Goal: Task Accomplishment & Management: Use online tool/utility

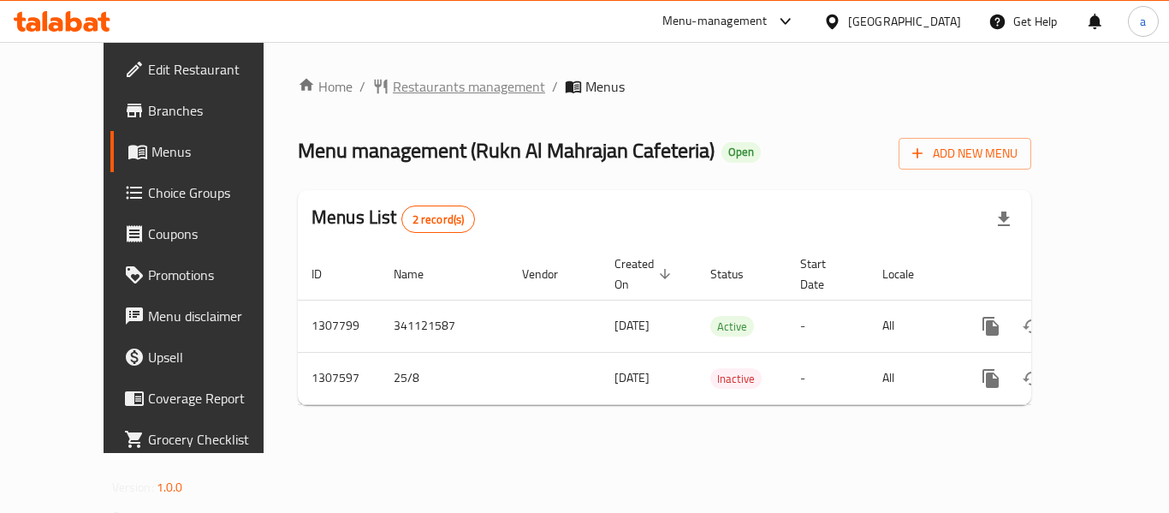
click at [436, 89] on span "Restaurants management" at bounding box center [469, 86] width 152 height 21
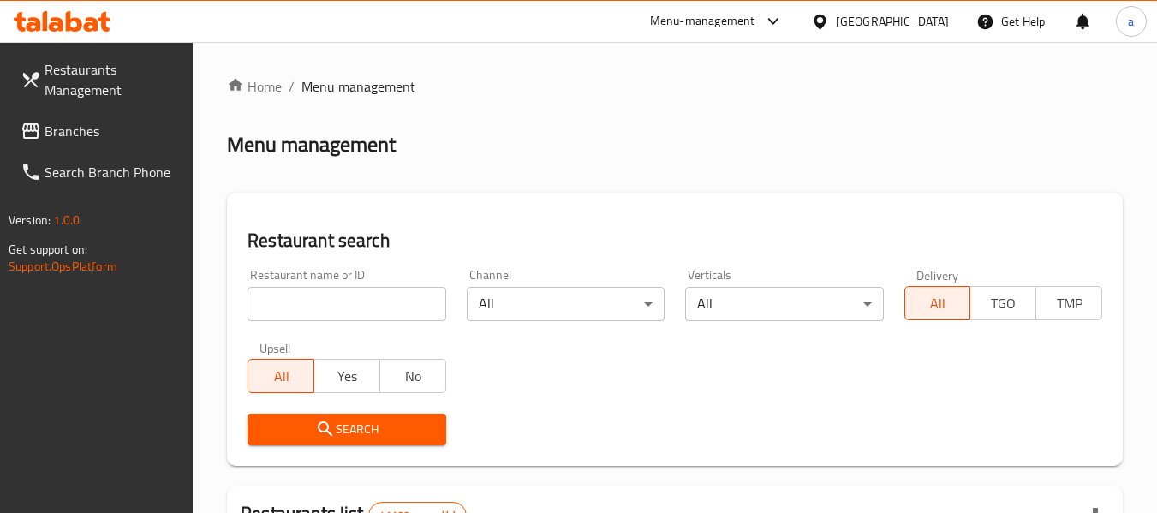
click at [387, 298] on input "search" at bounding box center [346, 304] width 198 height 34
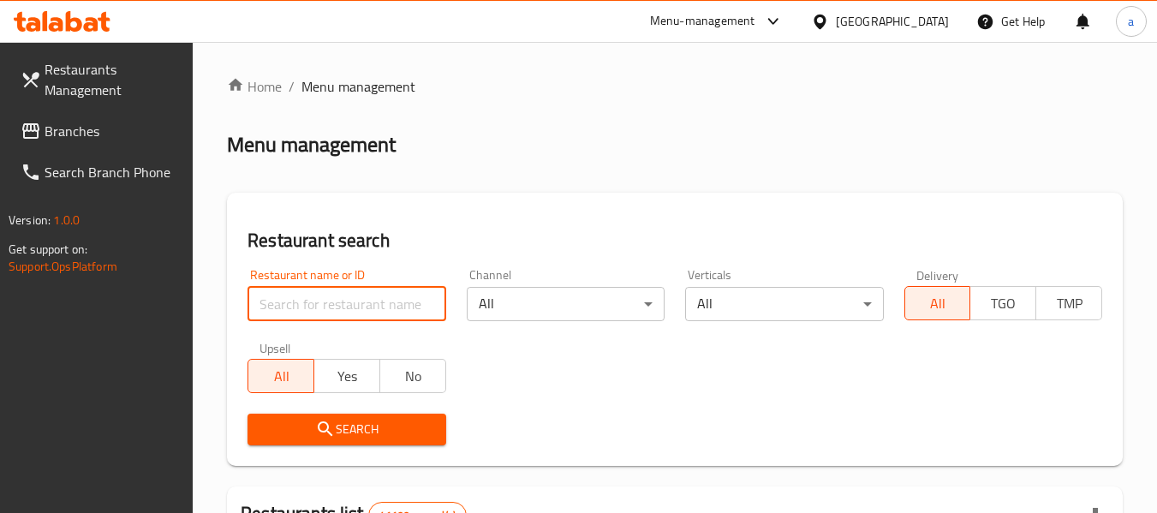
paste input "704485"
type input "704485"
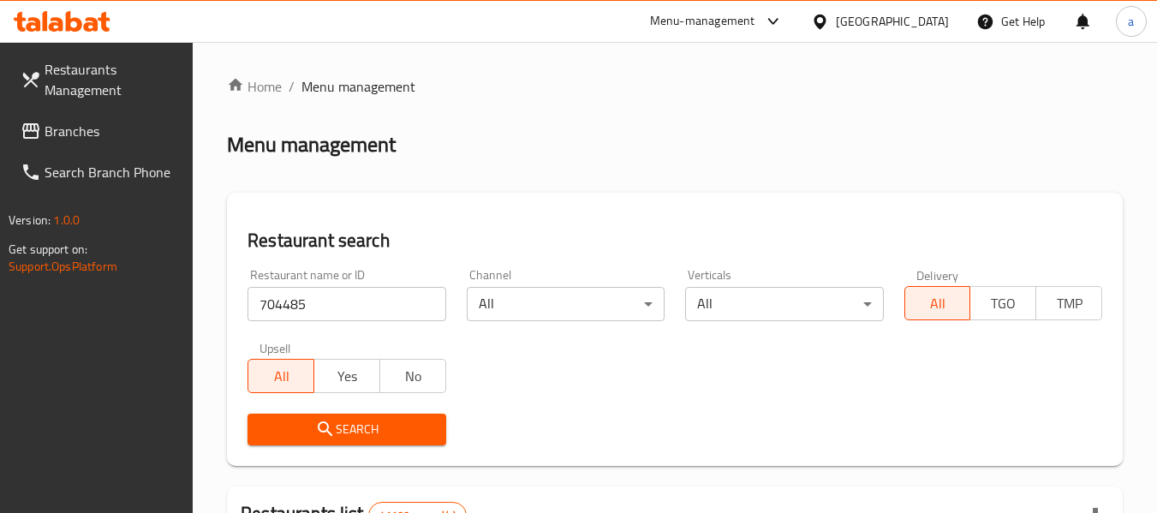
click at [403, 429] on span "Search" at bounding box center [346, 429] width 170 height 21
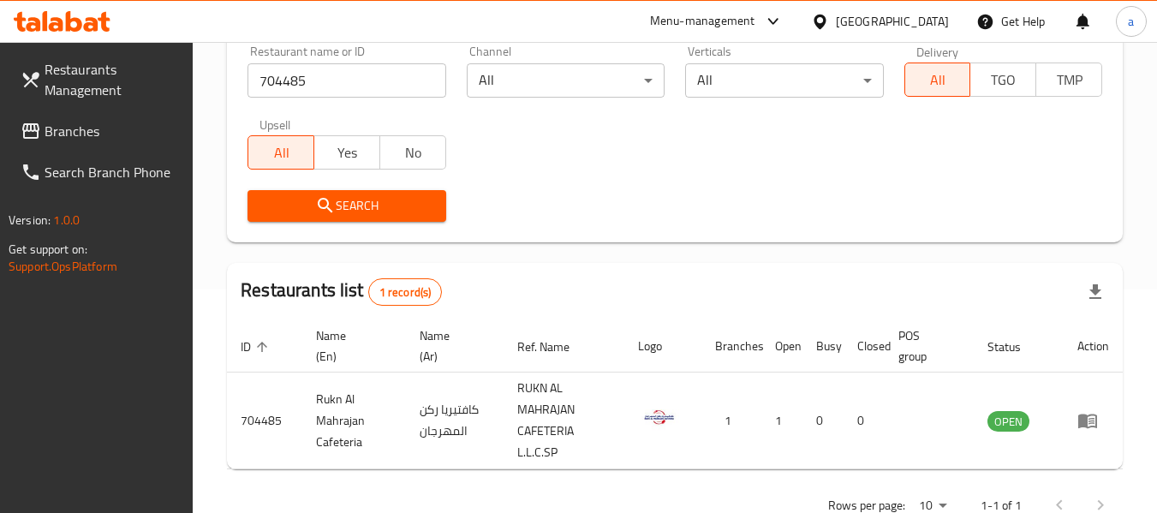
scroll to position [272, 0]
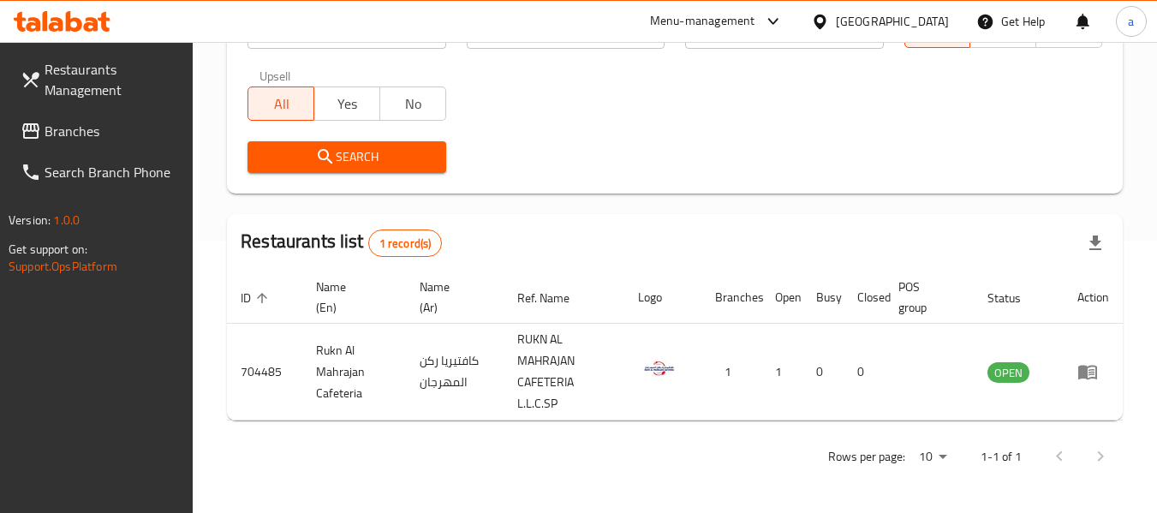
click at [907, 21] on div "[GEOGRAPHIC_DATA]" at bounding box center [892, 21] width 113 height 19
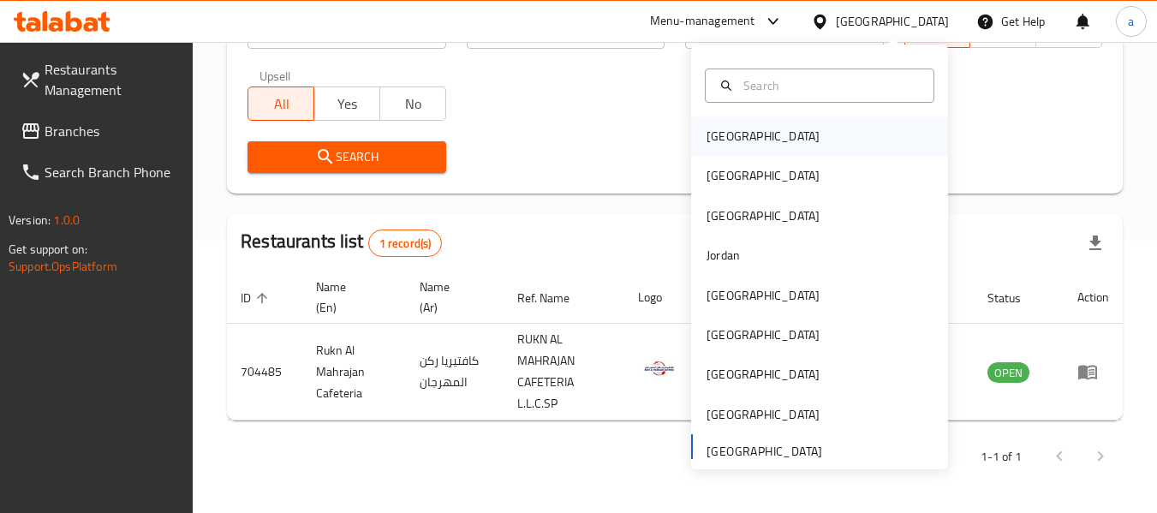
click at [847, 128] on div "[GEOGRAPHIC_DATA]" at bounding box center [819, 135] width 257 height 39
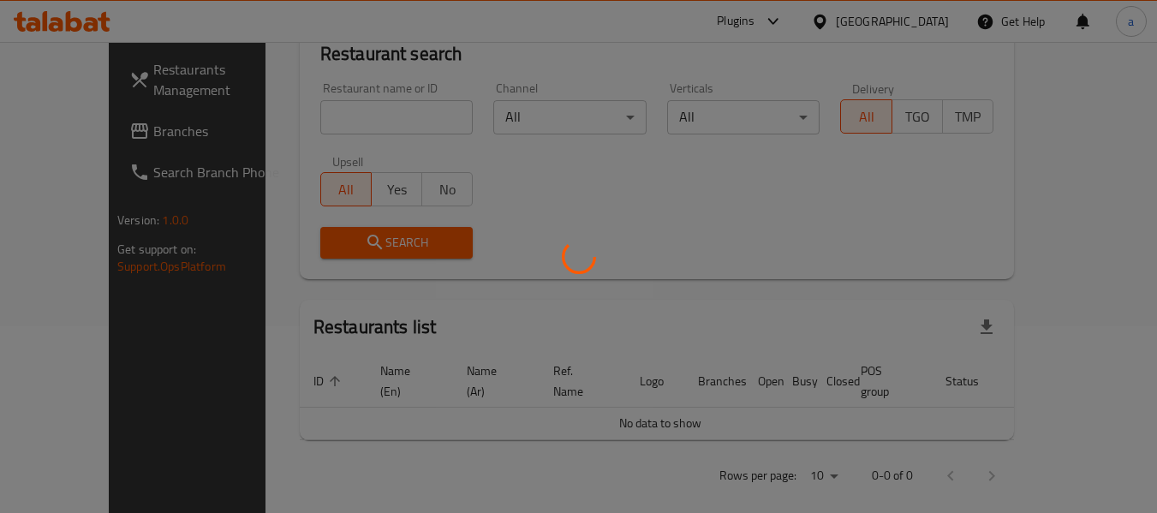
scroll to position [272, 0]
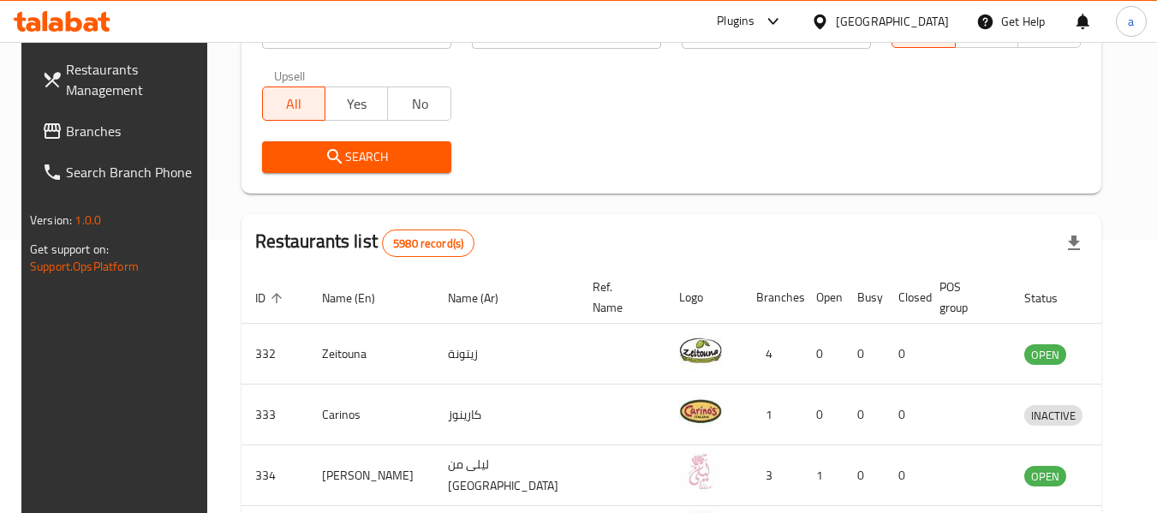
click at [124, 126] on span "Branches" at bounding box center [133, 131] width 135 height 21
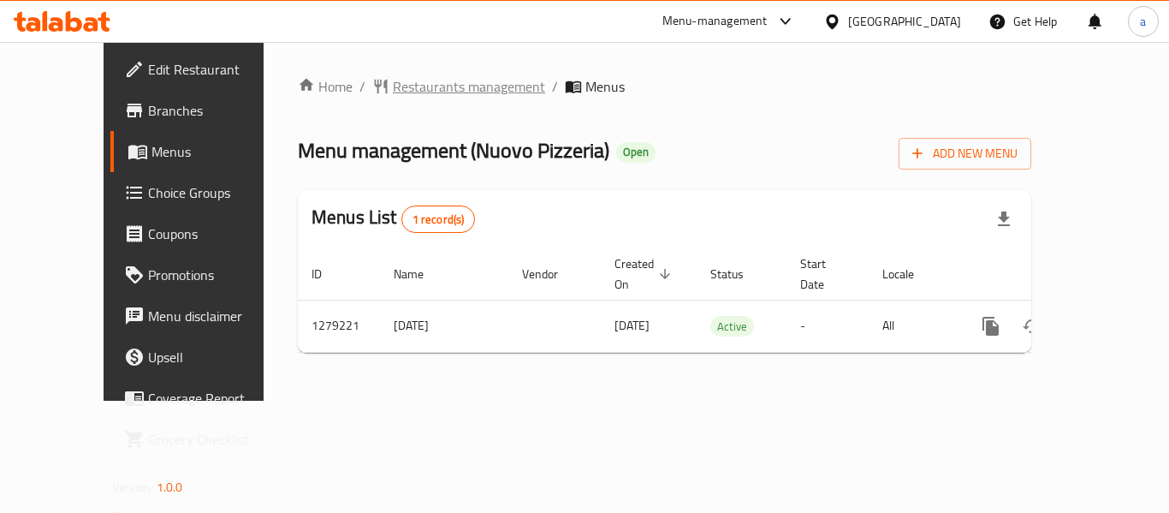
click at [393, 80] on span "Restaurants management" at bounding box center [469, 86] width 152 height 21
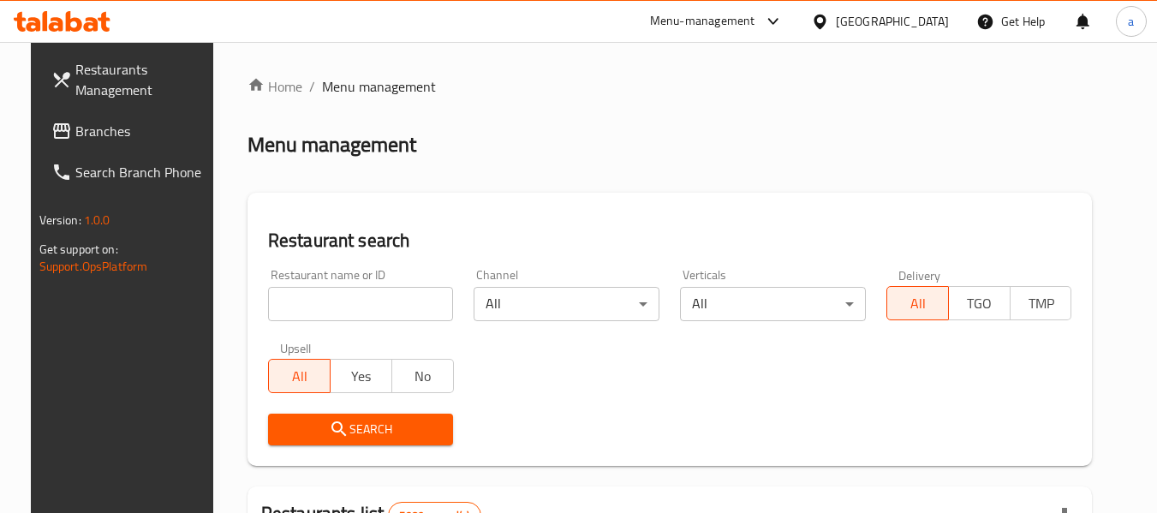
click at [377, 300] on input "search" at bounding box center [361, 304] width 186 height 34
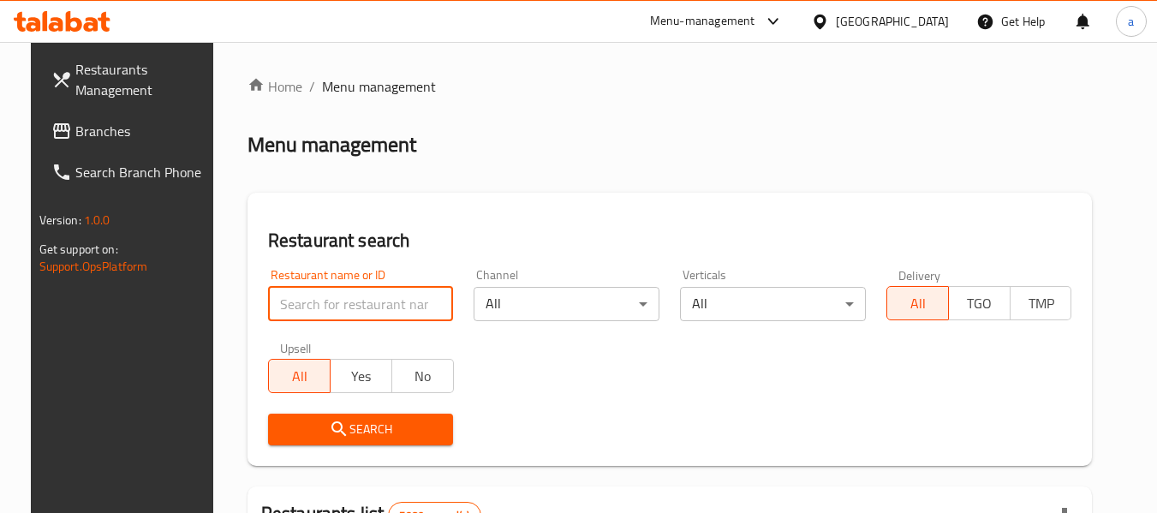
paste input "693194"
type input "693194"
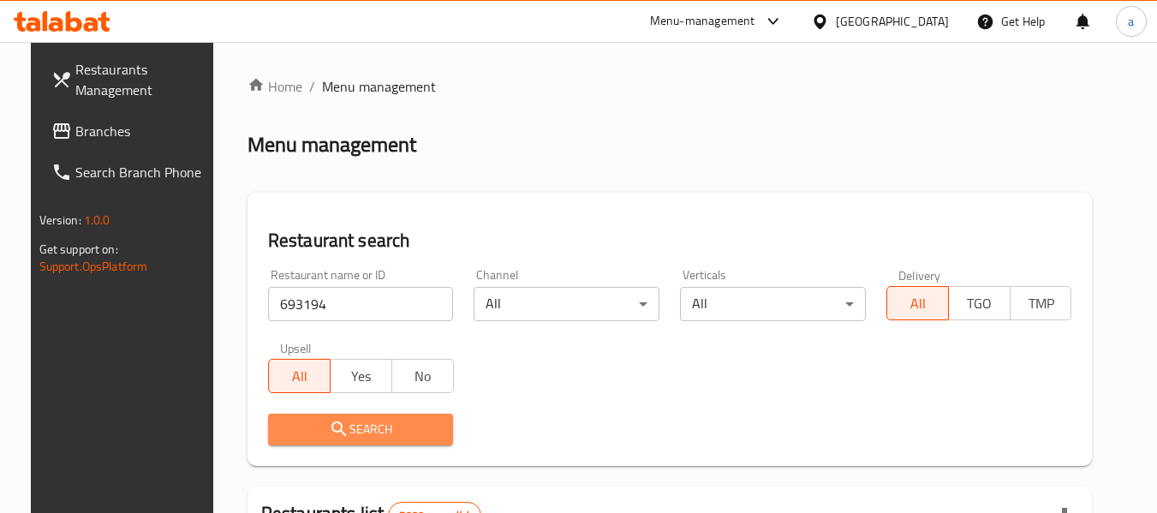
click at [370, 417] on button "Search" at bounding box center [361, 429] width 186 height 32
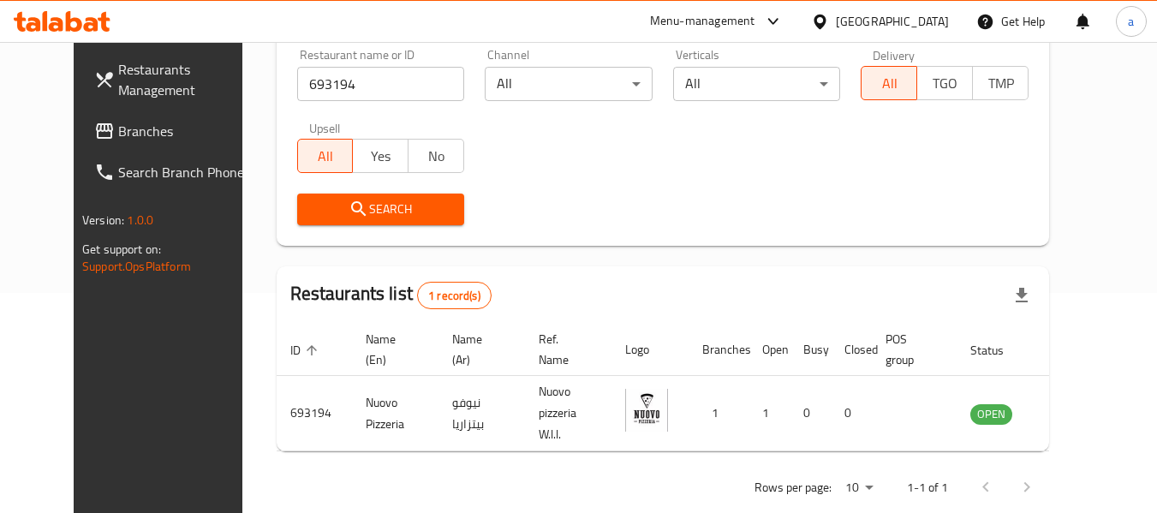
scroll to position [236, 0]
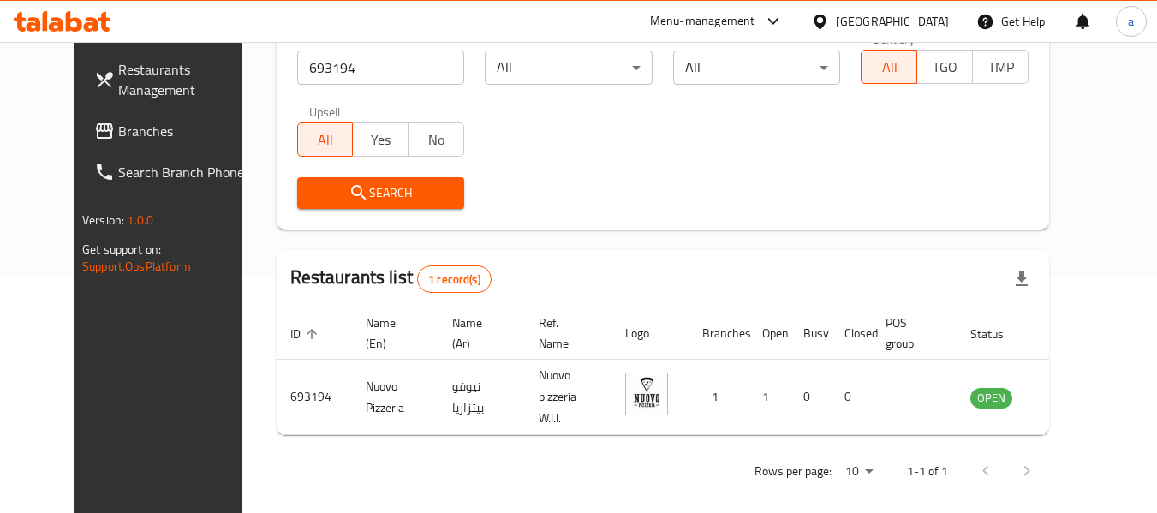
click at [919, 24] on div "[GEOGRAPHIC_DATA]" at bounding box center [892, 21] width 113 height 19
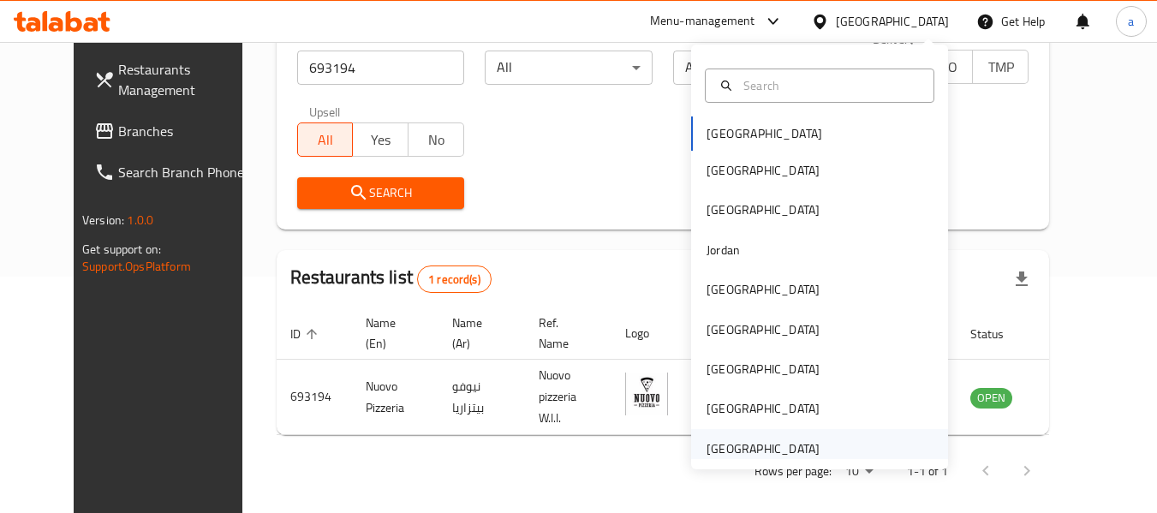
click at [806, 441] on div "[GEOGRAPHIC_DATA]" at bounding box center [763, 448] width 140 height 39
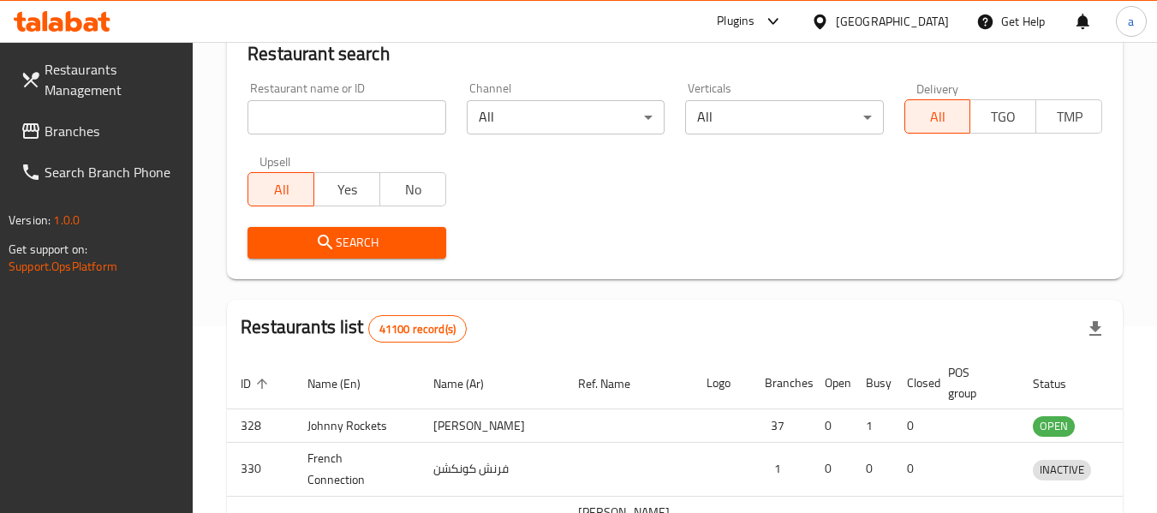
scroll to position [236, 0]
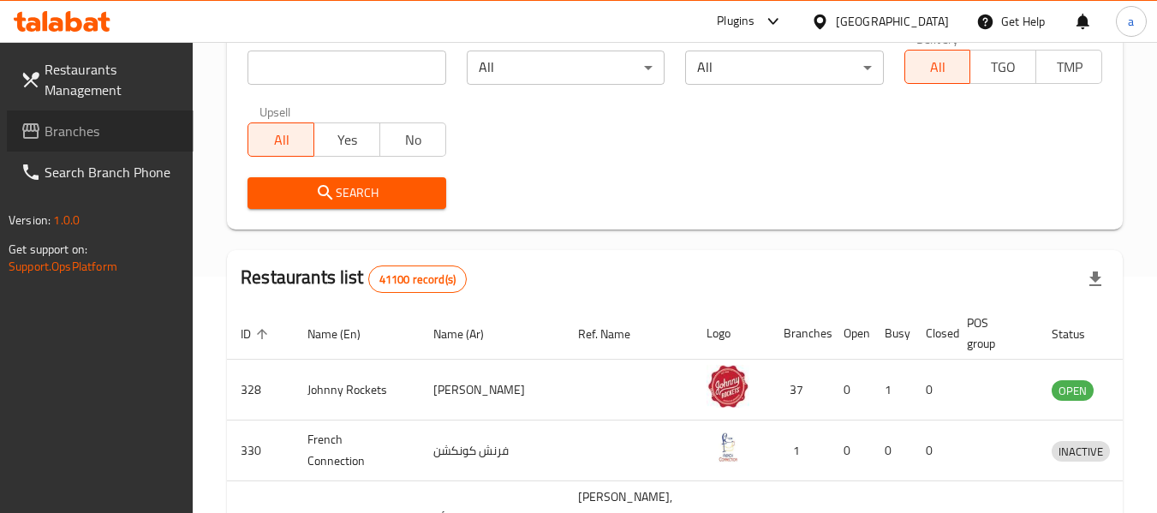
click at [111, 134] on span "Branches" at bounding box center [112, 131] width 135 height 21
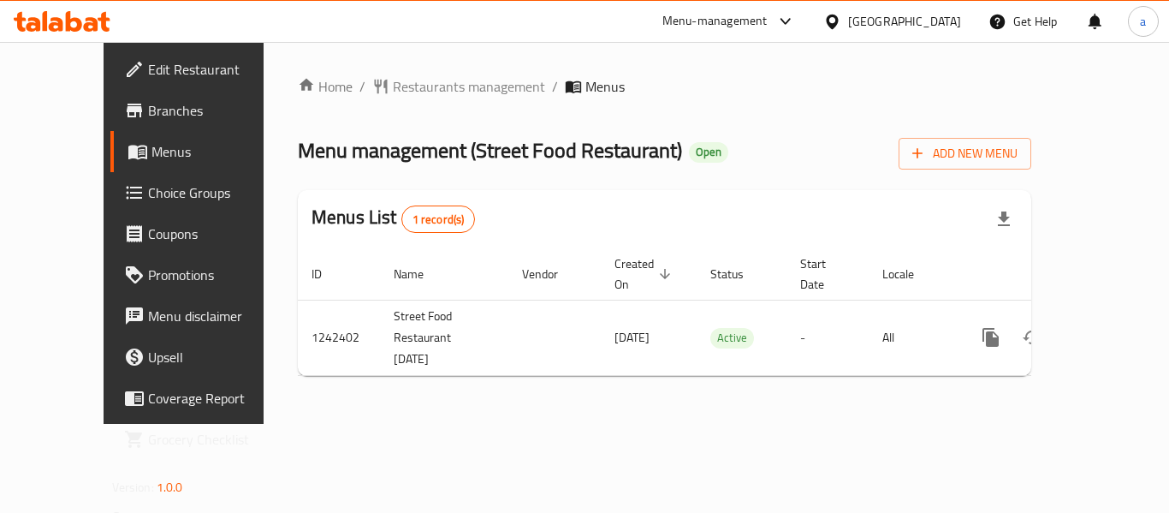
click at [400, 96] on span "Restaurants management" at bounding box center [469, 86] width 152 height 21
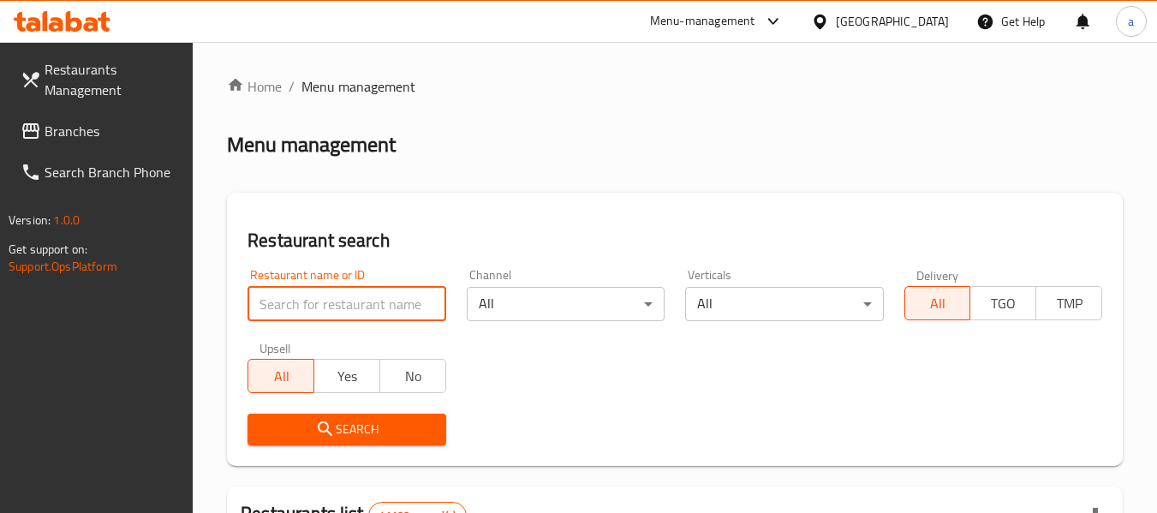
click at [360, 301] on input "search" at bounding box center [346, 304] width 198 height 34
paste input "681123"
type input "681123"
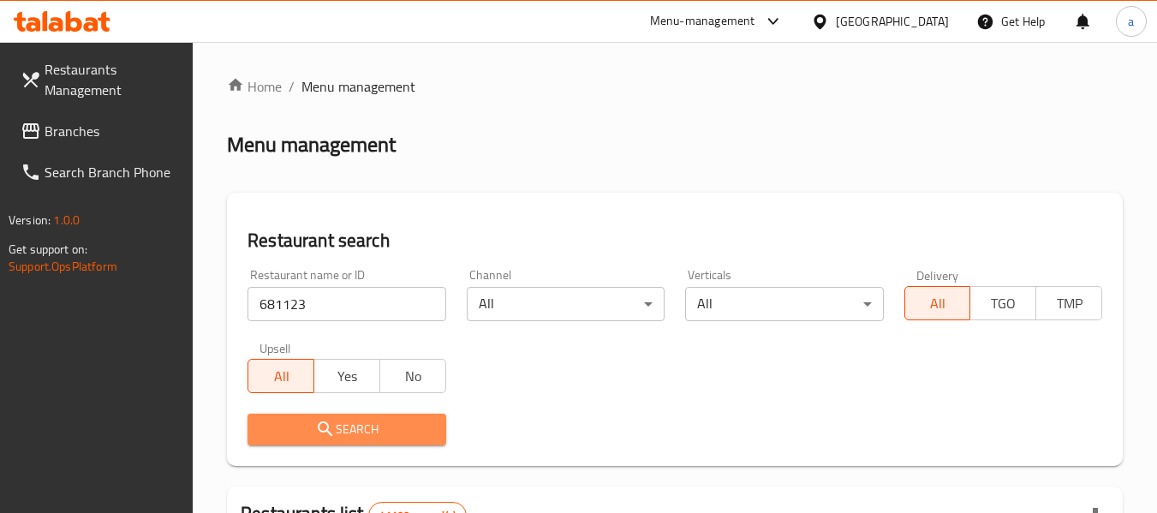
click at [334, 435] on icon "submit" at bounding box center [325, 429] width 21 height 21
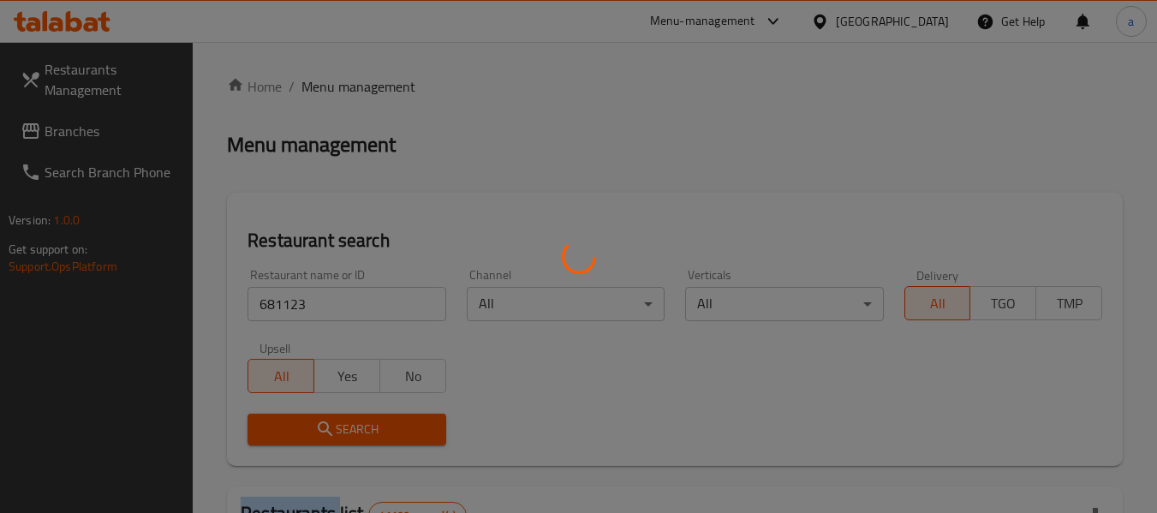
click at [334, 435] on div at bounding box center [578, 256] width 1157 height 513
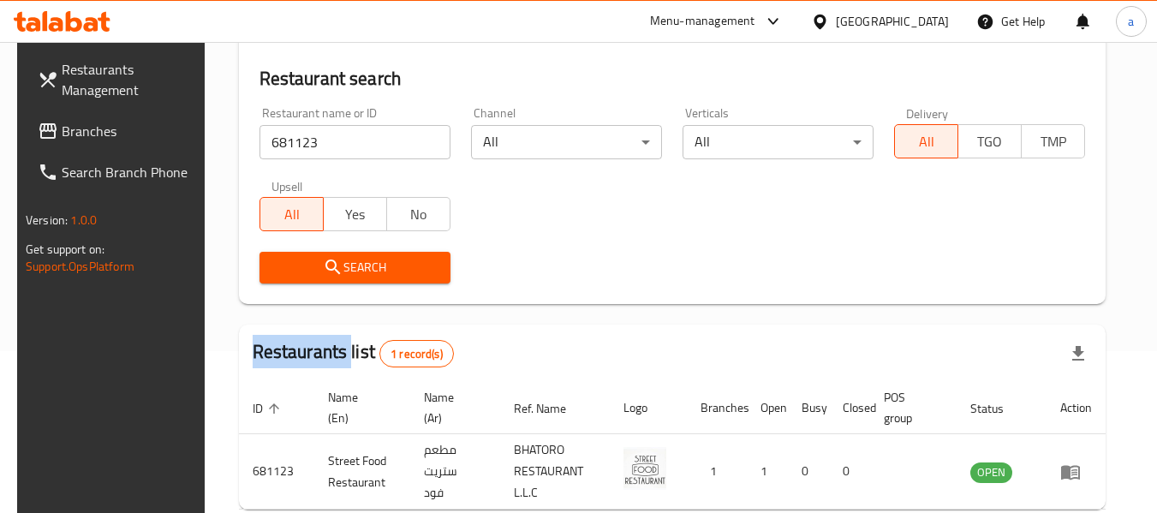
scroll to position [80, 0]
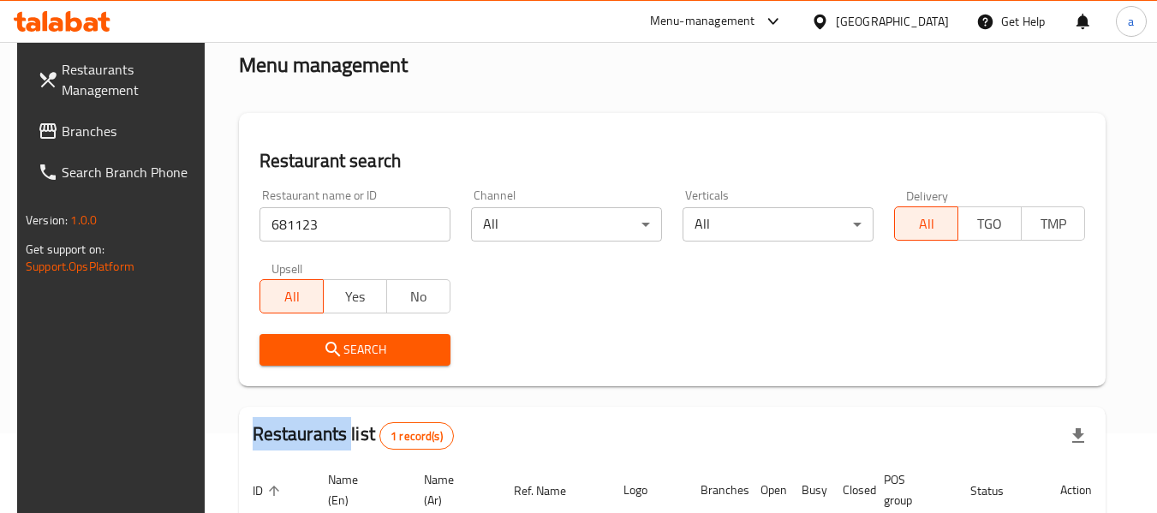
click at [39, 135] on icon at bounding box center [48, 131] width 21 height 21
